Goal: Task Accomplishment & Management: Manage account settings

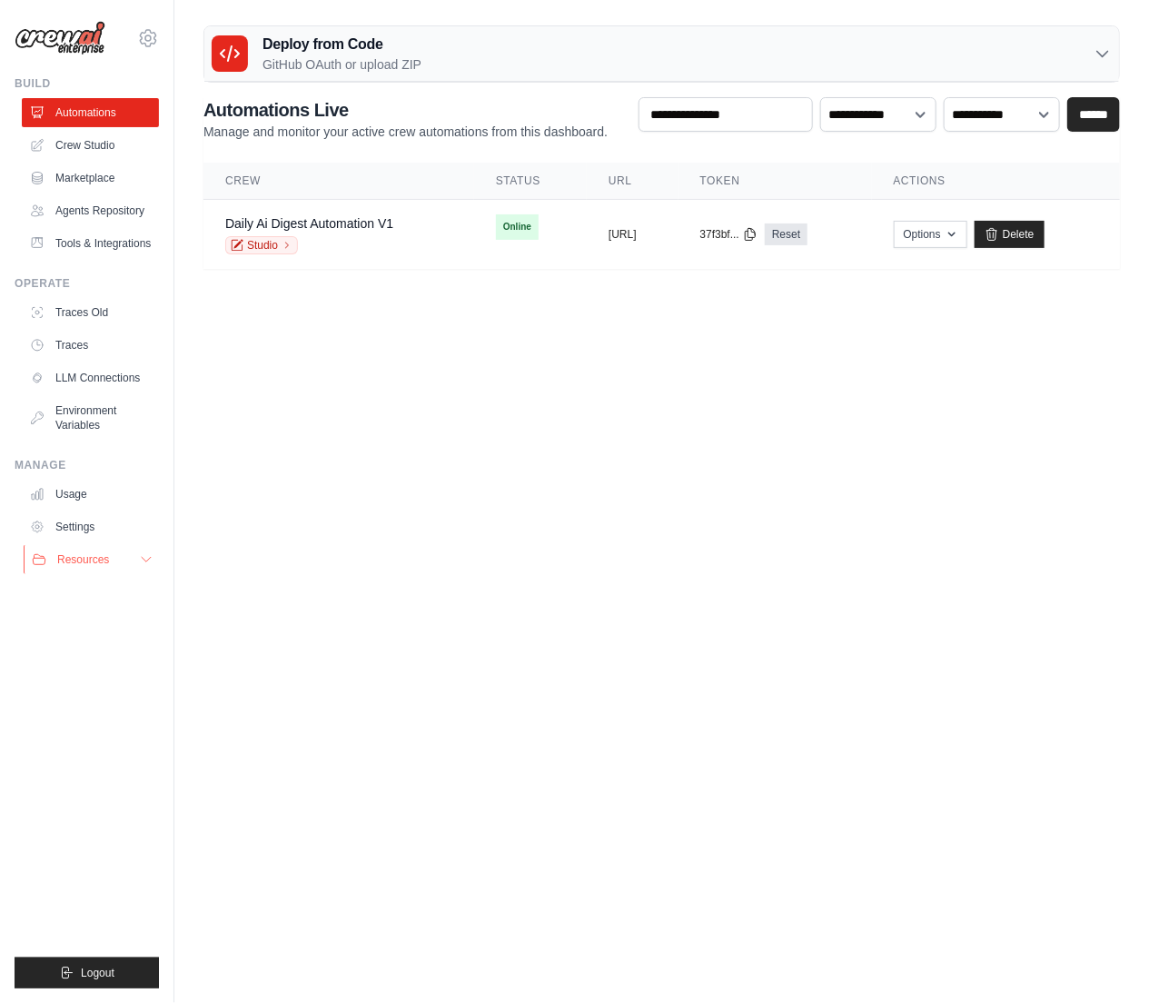
click at [144, 560] on icon at bounding box center [146, 559] width 15 height 15
click at [76, 176] on link "Marketplace" at bounding box center [92, 178] width 137 height 29
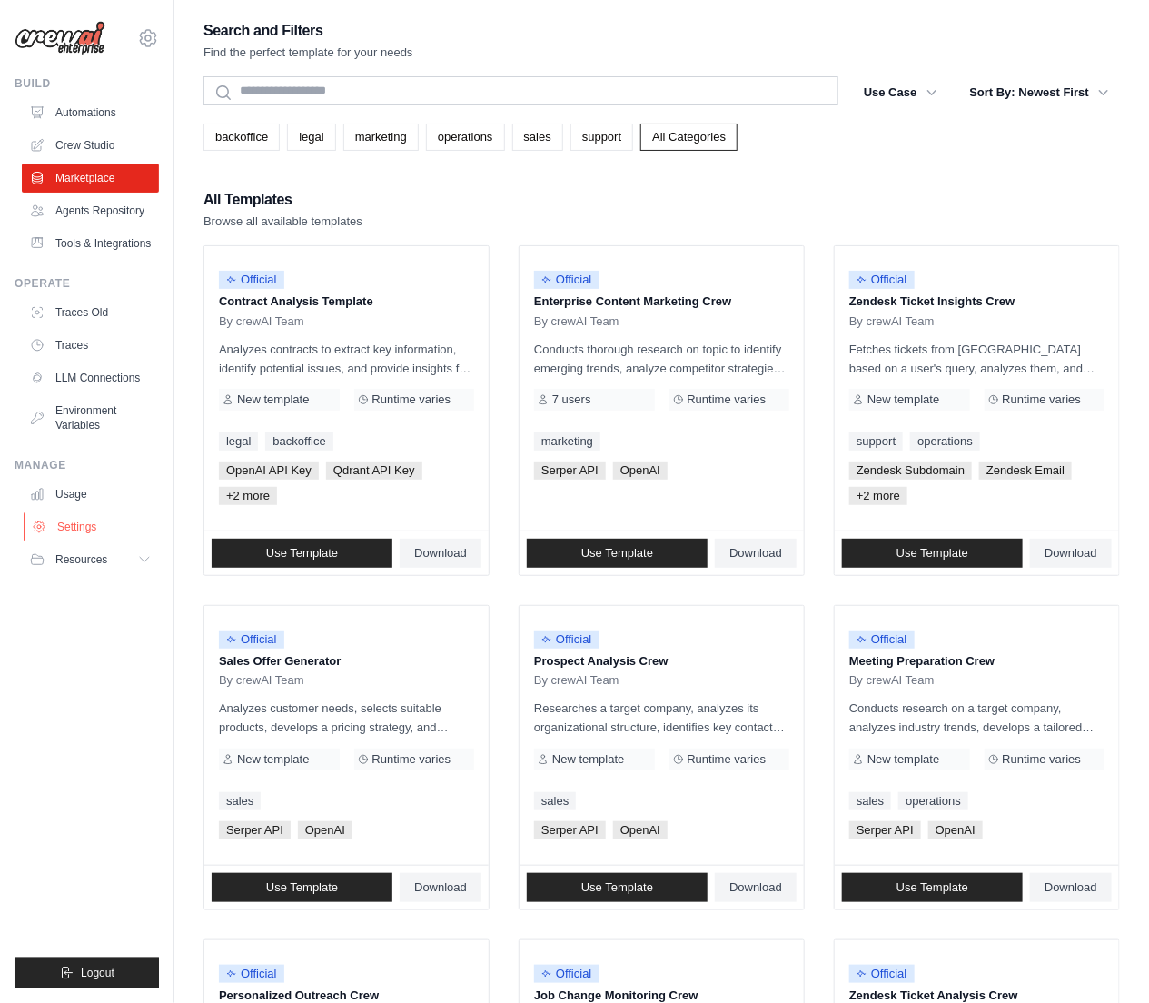
click at [70, 512] on link "Settings" at bounding box center [92, 526] width 137 height 29
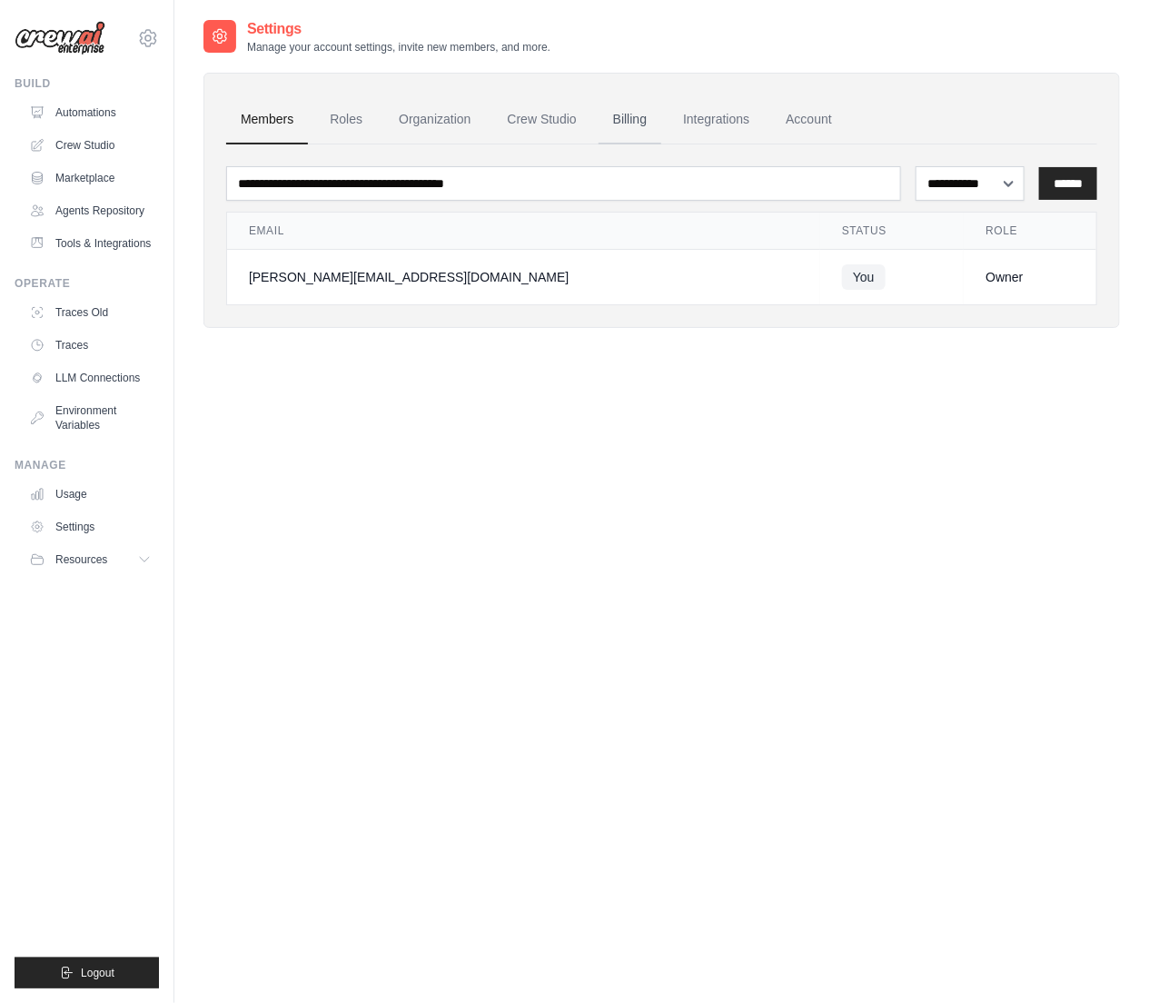
click at [638, 115] on link "Billing" at bounding box center [630, 119] width 63 height 49
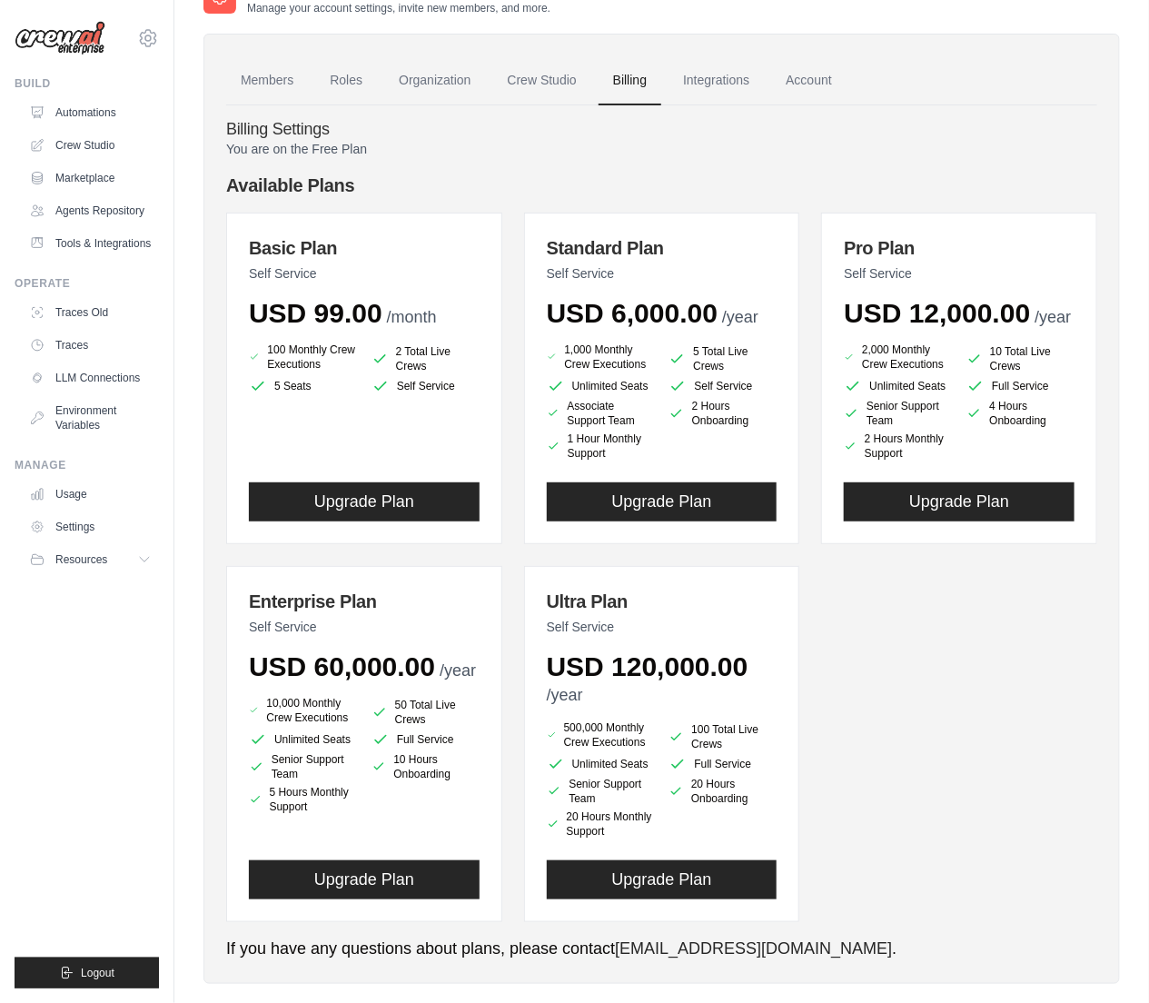
scroll to position [44, 0]
